Goal: Task Accomplishment & Management: Manage account settings

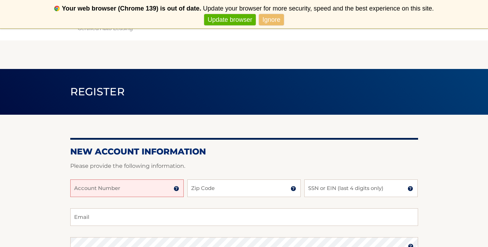
click at [270, 20] on link "Ignore" at bounding box center [271, 20] width 25 height 12
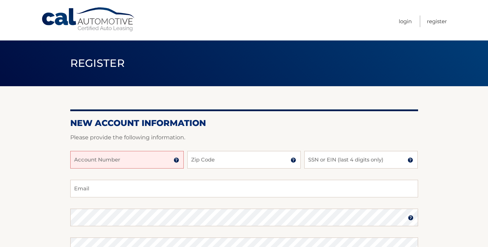
click at [405, 19] on span "Never show again" at bounding box center [244, 20] width 482 height 12
click at [406, 22] on span "Never show again" at bounding box center [244, 20] width 482 height 12
click at [404, 22] on link "Login" at bounding box center [405, 21] width 13 height 12
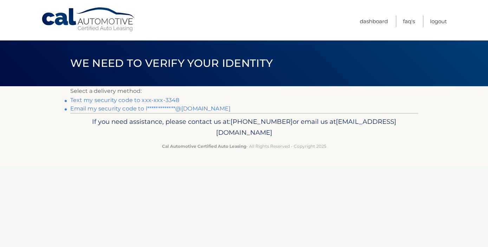
click at [120, 100] on link "Text my security code to xxx-xxx-3348" at bounding box center [124, 100] width 109 height 7
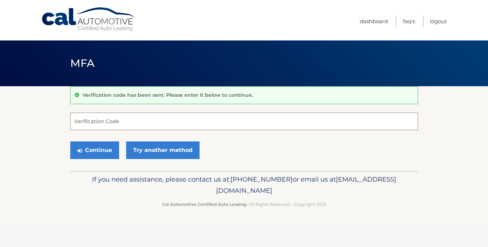
click at [88, 125] on input "Verification Code" at bounding box center [244, 121] width 348 height 18
type input "467862"
click at [102, 152] on button "Continue" at bounding box center [94, 150] width 49 height 18
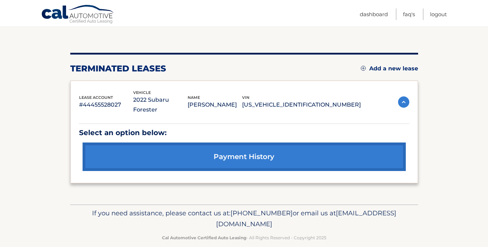
scroll to position [65, 0]
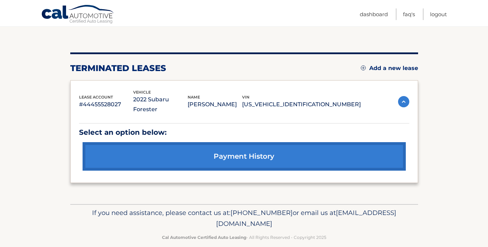
click at [367, 67] on link "Add a new lease" at bounding box center [389, 68] width 57 height 7
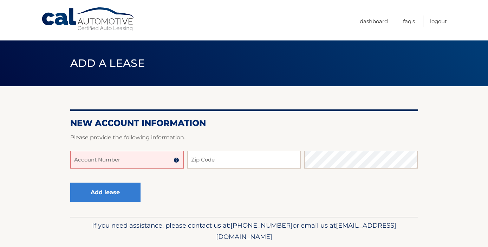
click at [97, 163] on input "Account Number" at bounding box center [126, 160] width 113 height 18
type input "44456014535"
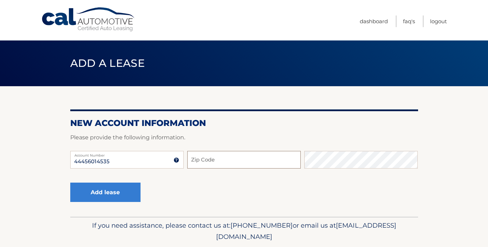
click at [217, 158] on input "Zip Code" at bounding box center [243, 160] width 113 height 18
type input "11787"
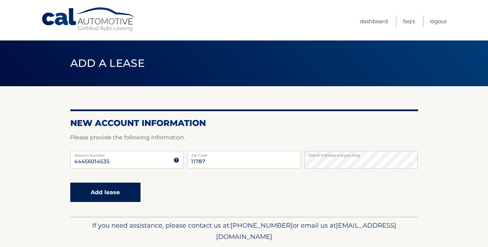
click at [94, 188] on button "Add lease" at bounding box center [105, 191] width 70 height 19
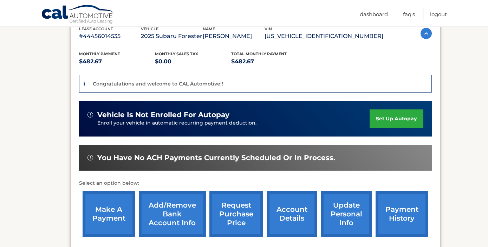
scroll to position [129, 0]
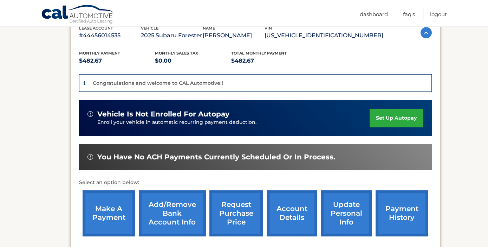
click at [395, 118] on link "set up autopay" at bounding box center [396, 118] width 53 height 19
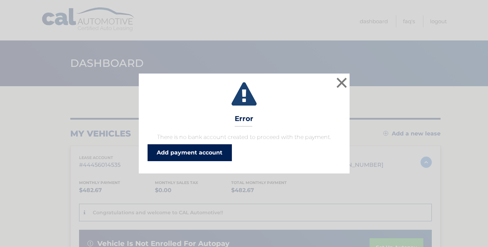
click at [177, 156] on link "Add payment account" at bounding box center [190, 152] width 84 height 17
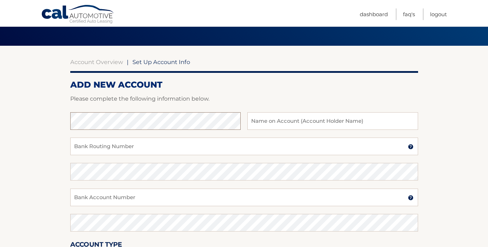
scroll to position [34, 0]
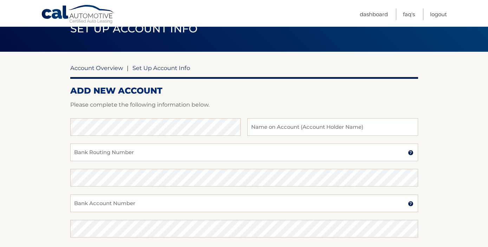
click at [107, 68] on link "Account Overview" at bounding box center [96, 67] width 53 height 7
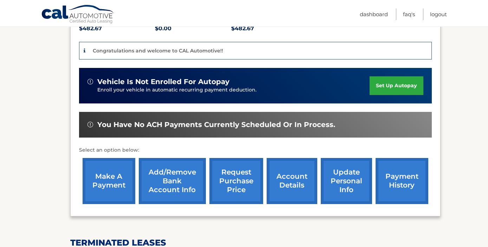
scroll to position [186, 0]
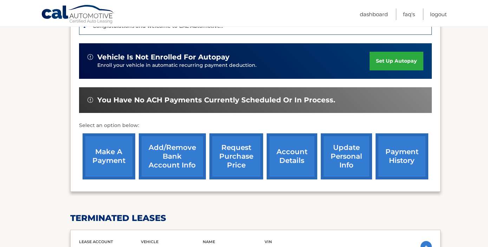
click at [100, 157] on link "make a payment" at bounding box center [109, 156] width 53 height 46
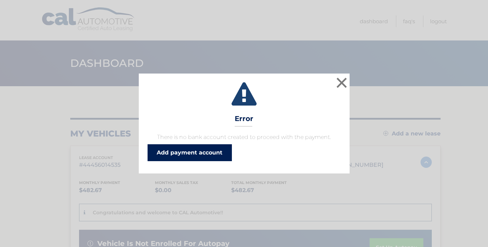
click at [190, 153] on link "Add payment account" at bounding box center [190, 152] width 84 height 17
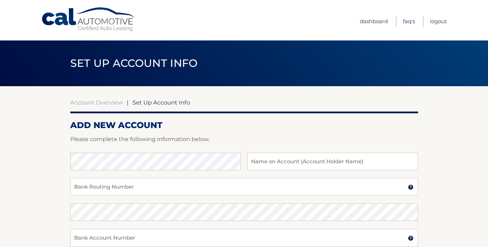
click at [410, 21] on link "FAQ's" at bounding box center [409, 21] width 12 height 12
